Goal: Navigation & Orientation: Find specific page/section

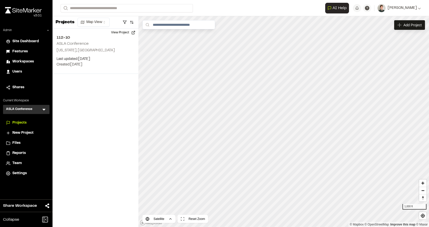
click at [44, 110] on icon at bounding box center [43, 110] width 3 height 2
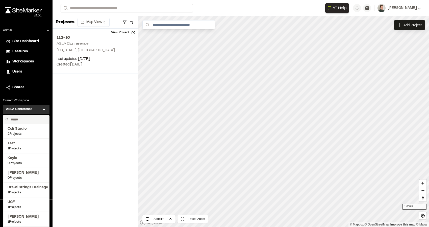
click at [19, 119] on input "text" at bounding box center [28, 119] width 38 height 9
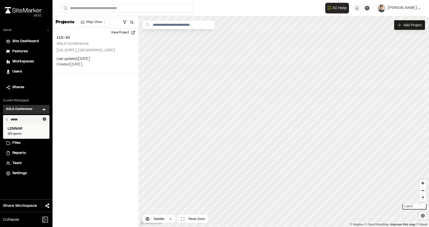
type input "******"
click at [23, 135] on span "2 Projects" at bounding box center [26, 134] width 37 height 5
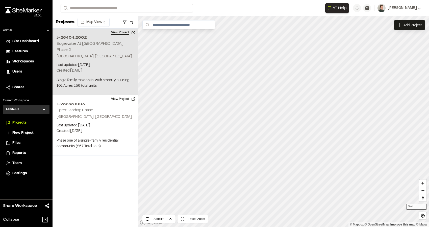
click at [123, 33] on button "View Project" at bounding box center [123, 33] width 30 height 8
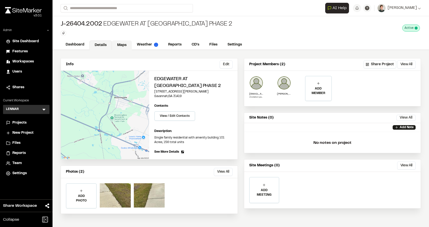
click at [123, 43] on link "Maps" at bounding box center [122, 45] width 20 height 10
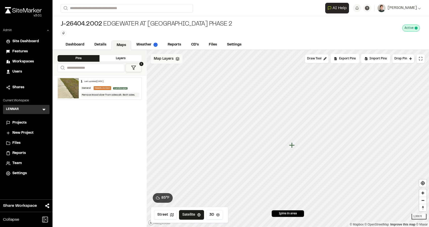
click at [175, 59] on icon at bounding box center [177, 59] width 4 height 4
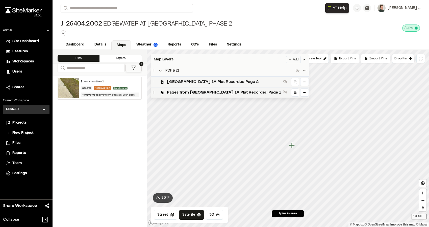
click at [178, 82] on span "[GEOGRAPHIC_DATA] 1A Plat Recorded Page 2" at bounding box center [224, 82] width 114 height 6
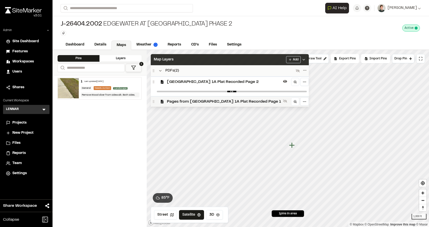
click at [178, 100] on span "Pages from [GEOGRAPHIC_DATA] 1A Plat Recorded Page 1" at bounding box center [224, 101] width 114 height 6
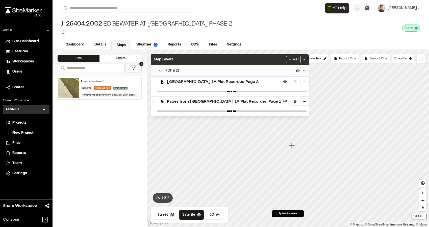
click at [202, 62] on div "Map Layers Add" at bounding box center [230, 59] width 158 height 11
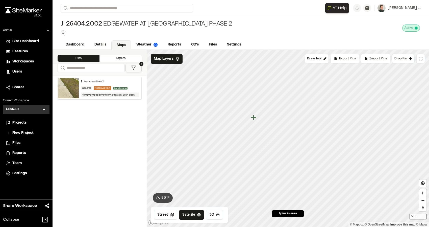
click at [254, 118] on icon "Map marker" at bounding box center [254, 117] width 6 height 6
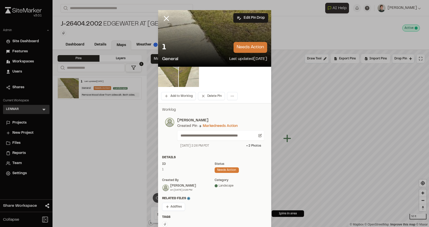
click at [169, 75] on img at bounding box center [168, 77] width 20 height 20
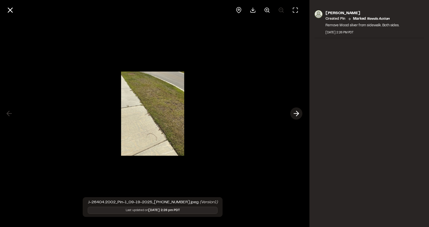
click at [297, 115] on polyline at bounding box center [297, 113] width 2 height 5
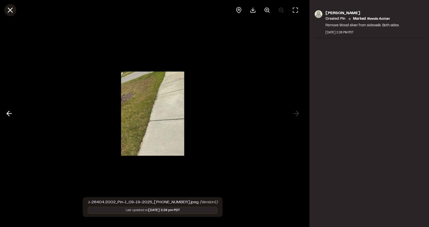
click at [11, 8] on icon at bounding box center [10, 10] width 9 height 9
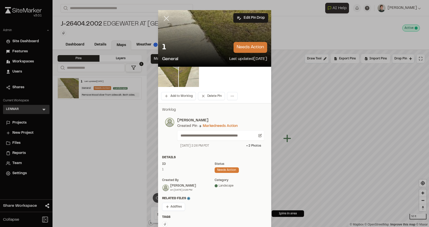
click at [164, 15] on icon at bounding box center [166, 18] width 9 height 9
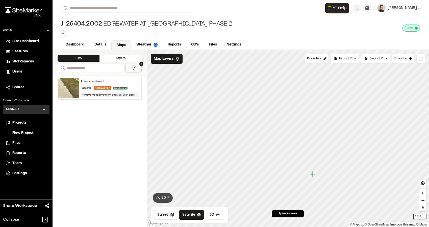
click at [97, 40] on div "Dashboard Details Maps Weather Reports CD's Files Settings" at bounding box center [241, 45] width 377 height 10
click at [104, 45] on link "Details" at bounding box center [100, 45] width 22 height 10
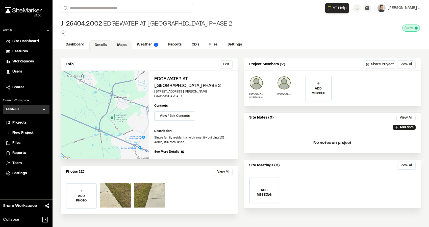
click at [118, 41] on link "Maps" at bounding box center [122, 45] width 20 height 10
